Goal: Task Accomplishment & Management: Use online tool/utility

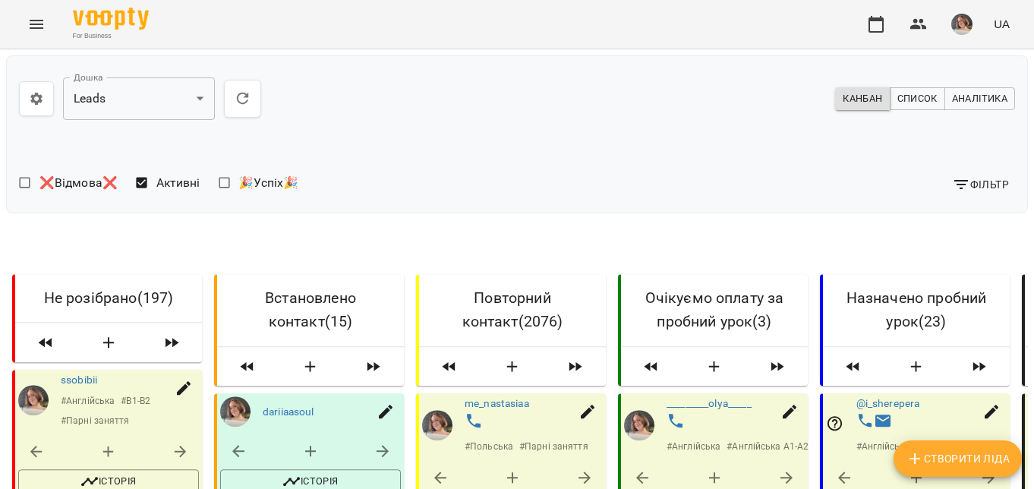
click at [975, 184] on span "Фільтр" at bounding box center [980, 184] width 57 height 18
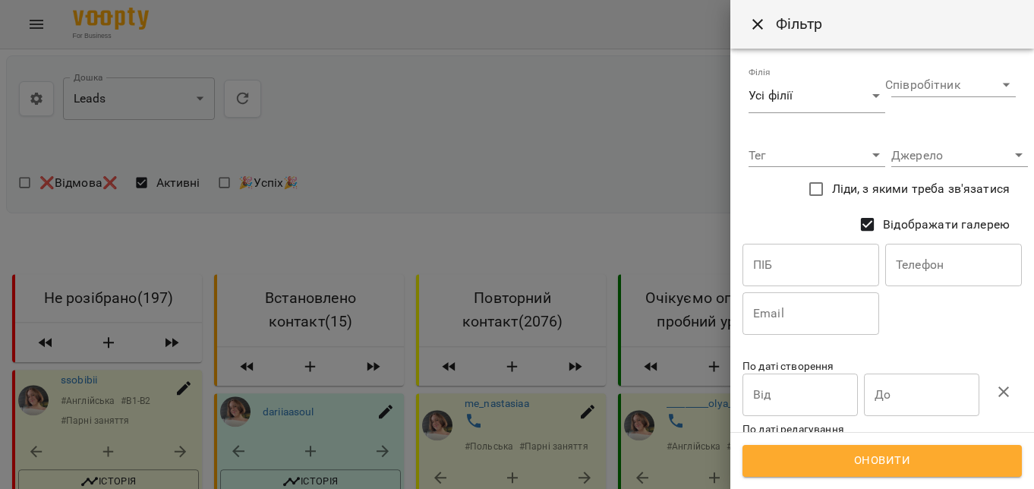
click at [832, 187] on span "Ліди, з якими треба зв'язатися" at bounding box center [921, 189] width 178 height 18
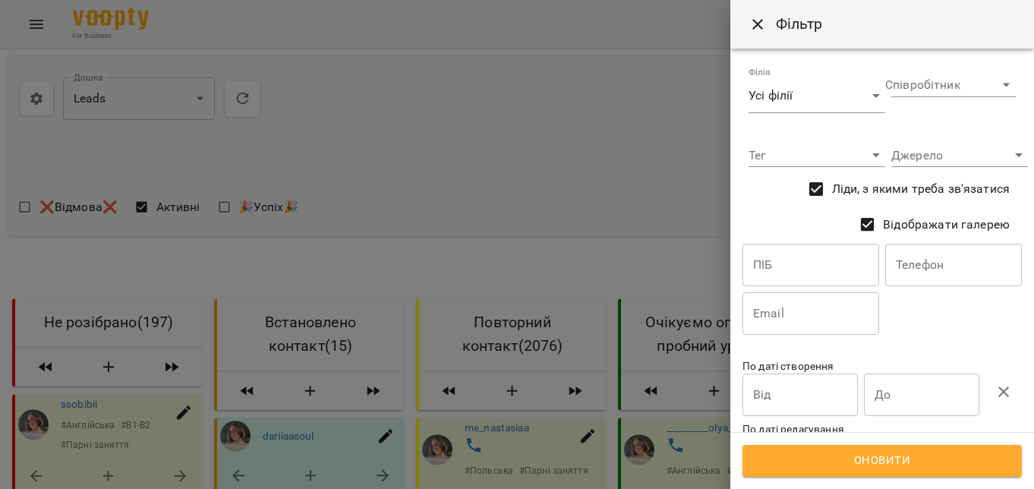
click at [913, 459] on span "Оновити" at bounding box center [882, 461] width 246 height 20
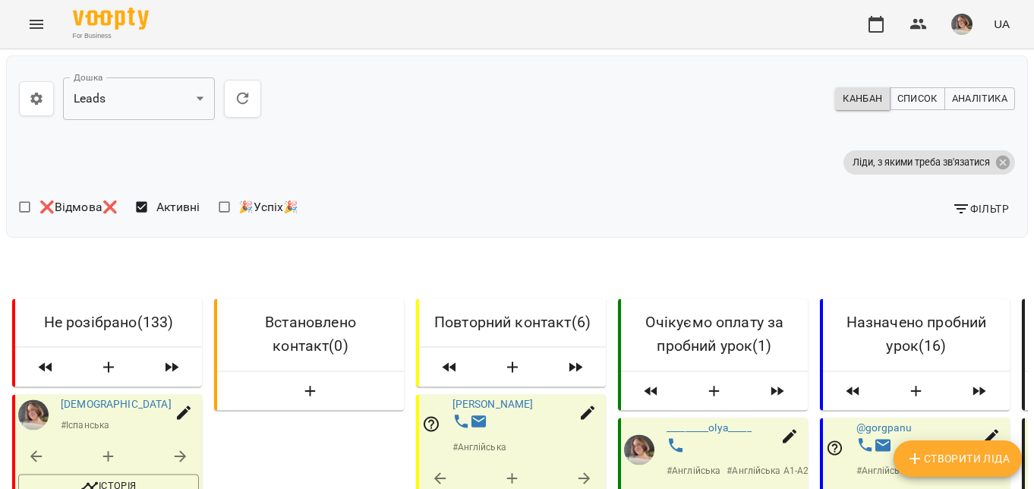
click at [628, 112] on div "Канбан Список Аналітика" at bounding box center [769, 98] width 504 height 35
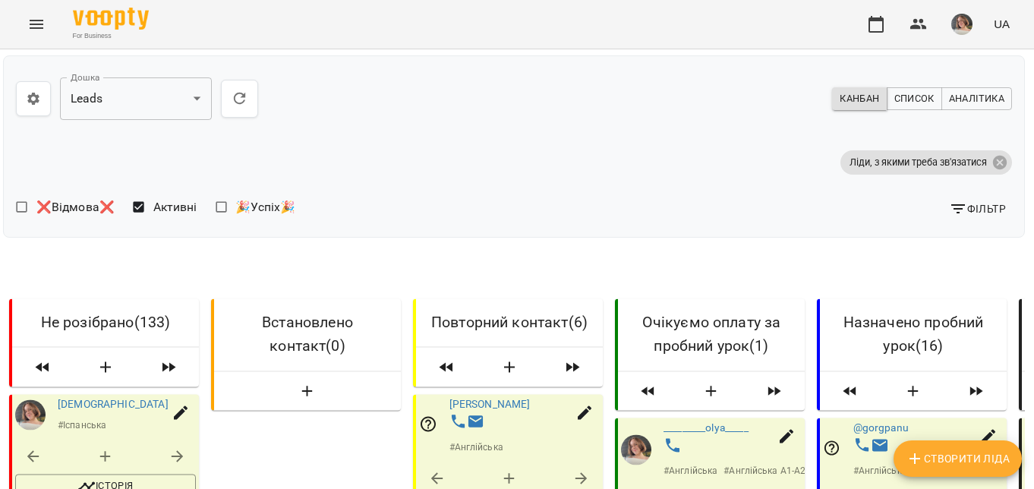
click at [631, 213] on div "Фільтр" at bounding box center [766, 208] width 492 height 27
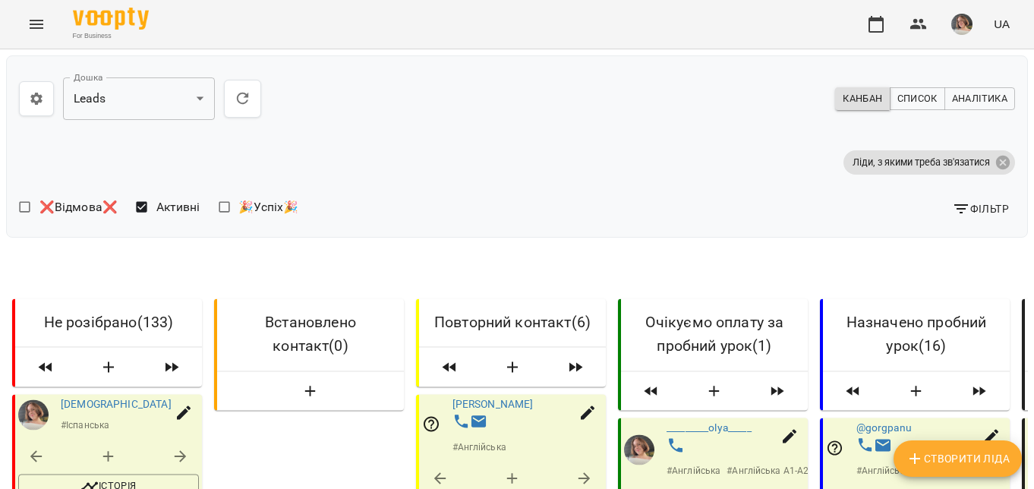
click at [631, 213] on div "Фільтр" at bounding box center [769, 208] width 492 height 27
